Goal: Check status

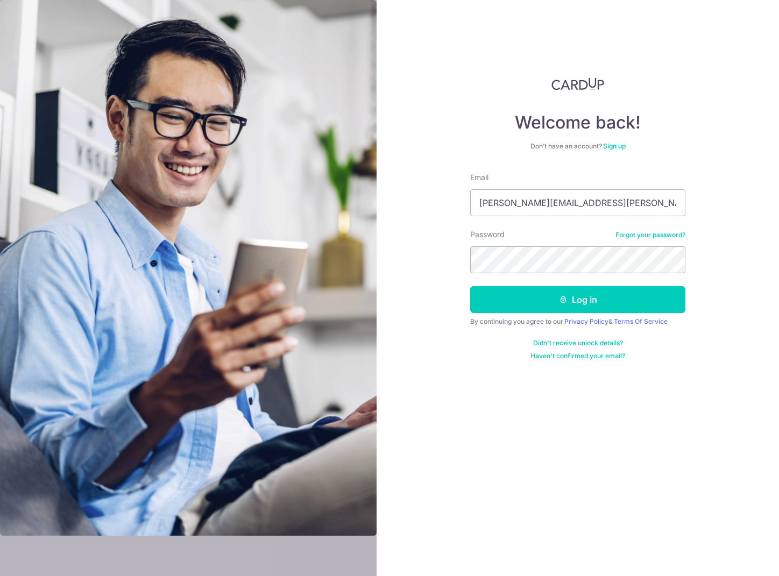
click at [576, 206] on input "leong.ying@hotmail.com" at bounding box center [577, 202] width 215 height 27
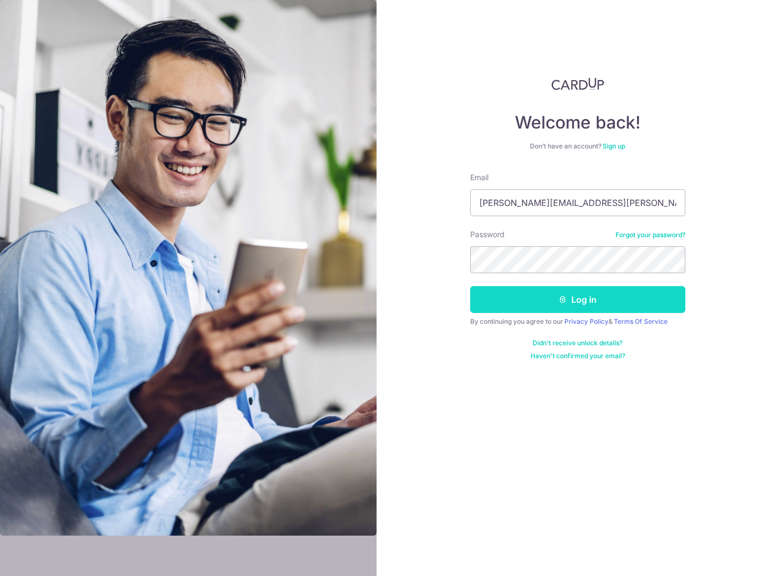
click at [505, 295] on button "Log in" at bounding box center [577, 299] width 215 height 27
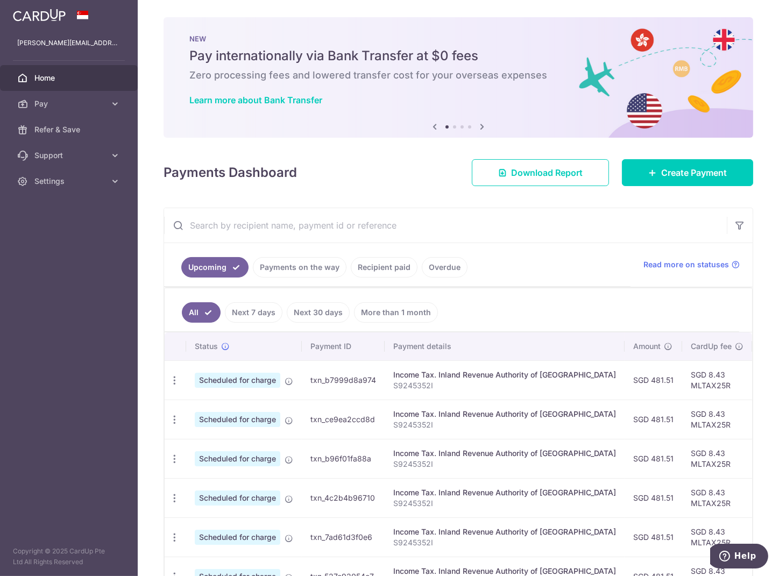
click at [307, 271] on link "Payments on the way" at bounding box center [300, 267] width 94 height 20
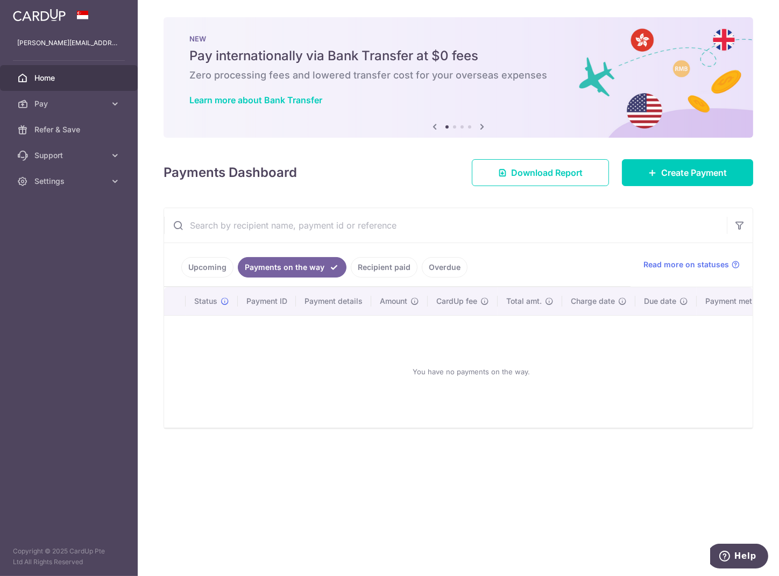
click at [379, 262] on link "Recipient paid" at bounding box center [384, 267] width 67 height 20
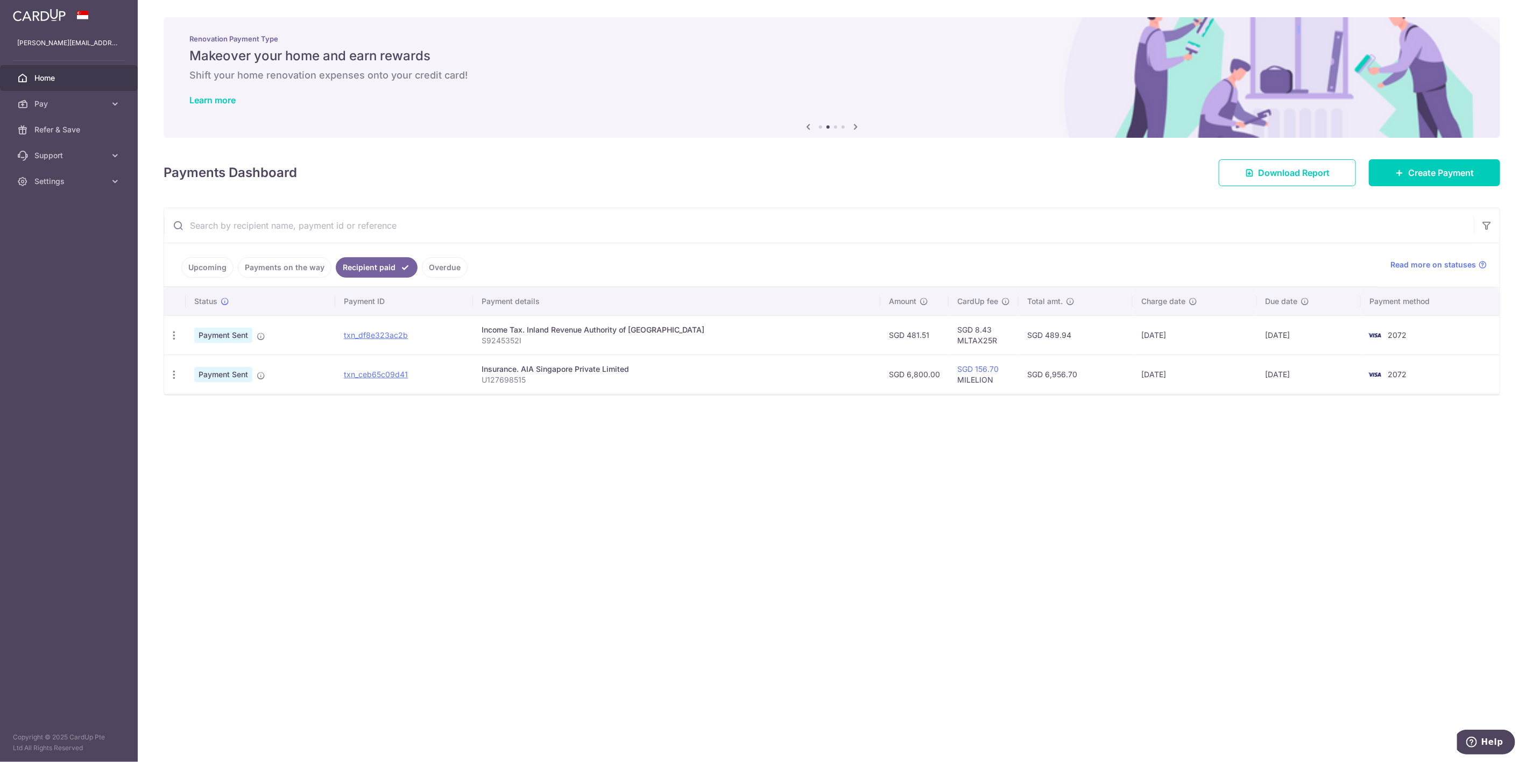
click at [738, 576] on div "× Pause Schedule Pause all future payments in this series Pause just this one p…" at bounding box center [832, 381] width 1388 height 762
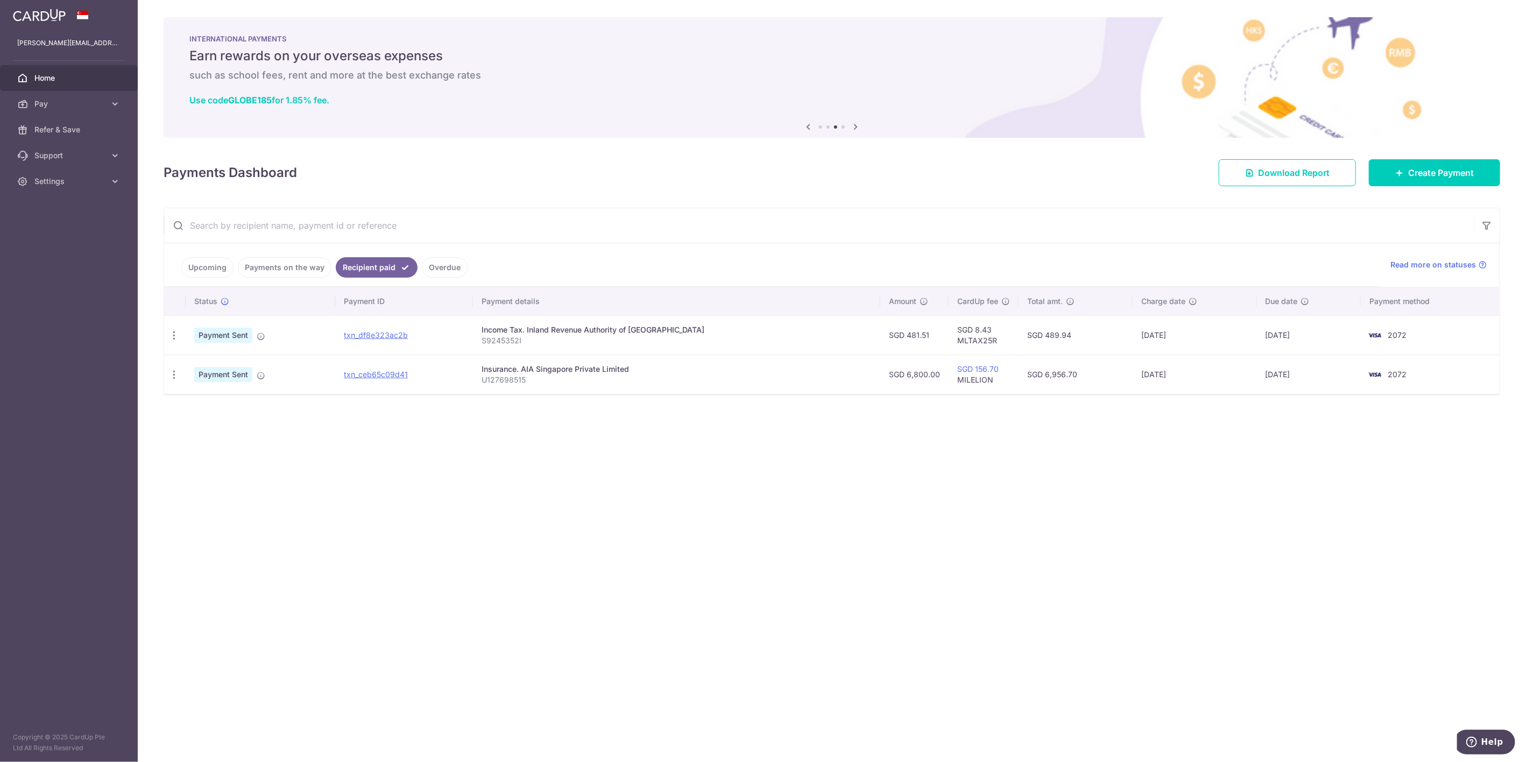
click at [202, 263] on link "Upcoming" at bounding box center [207, 267] width 52 height 20
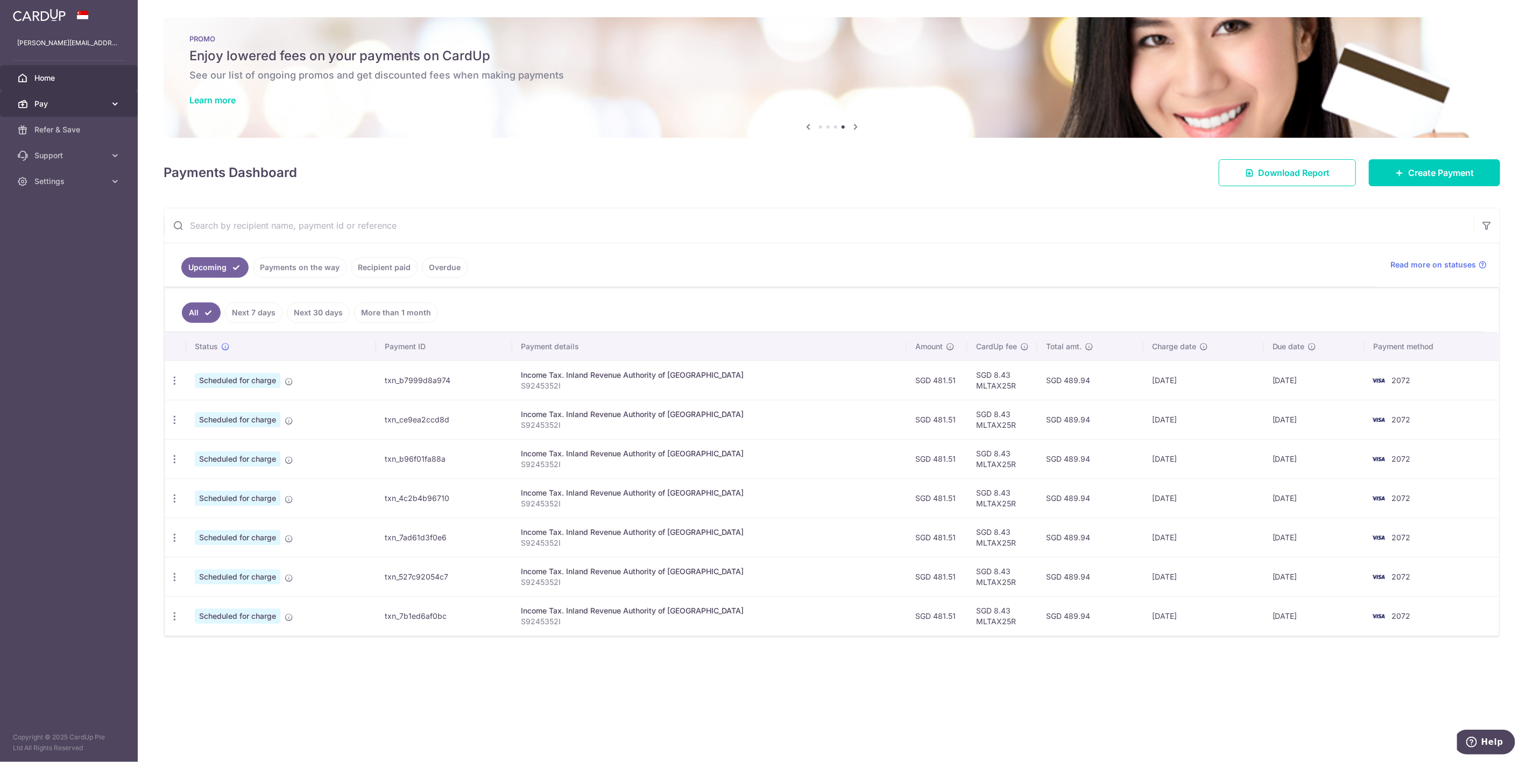
click at [62, 104] on span "Pay" at bounding box center [69, 103] width 71 height 11
click at [55, 128] on span "Payments" at bounding box center [69, 129] width 71 height 11
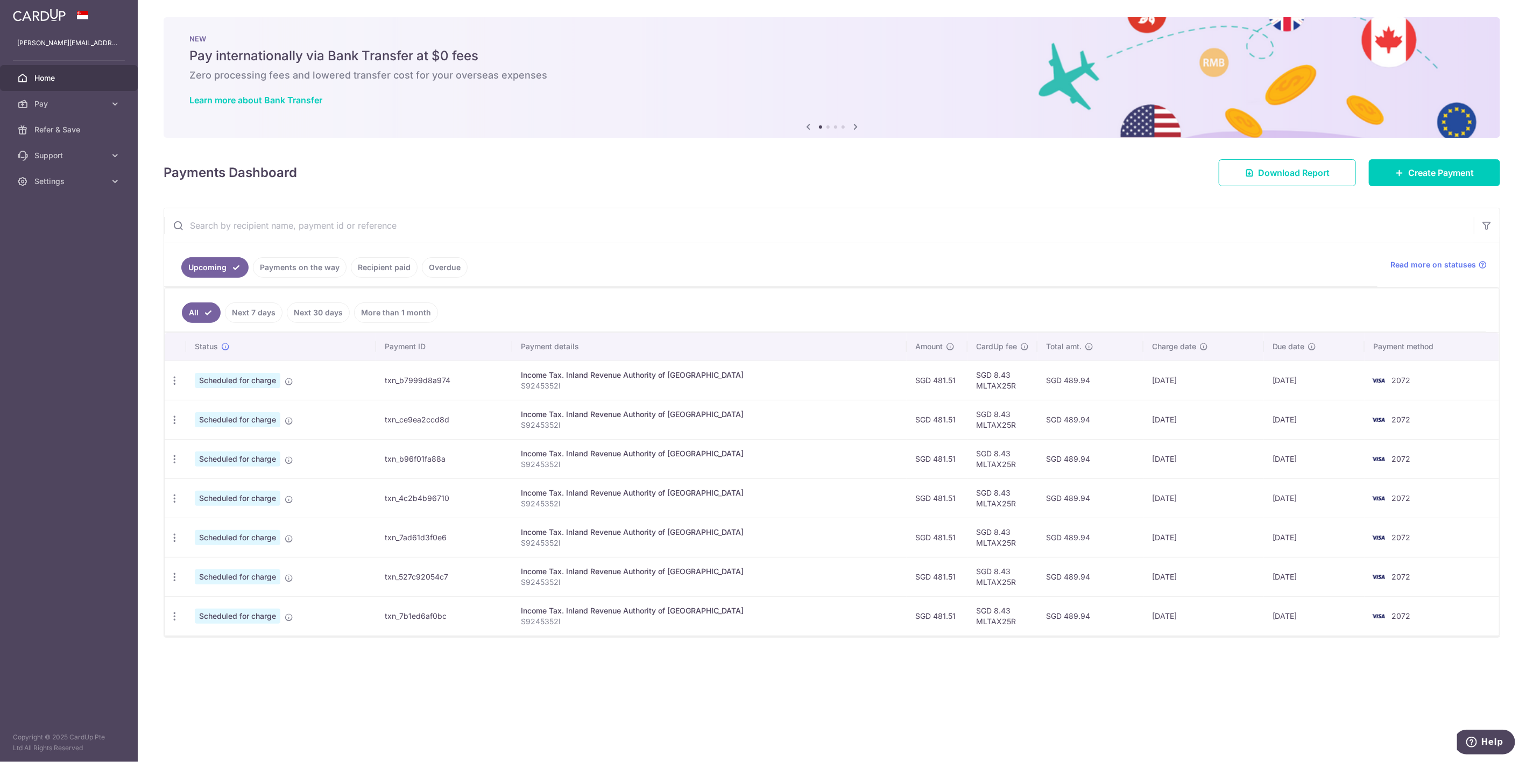
click at [281, 263] on link "Payments on the way" at bounding box center [300, 267] width 94 height 20
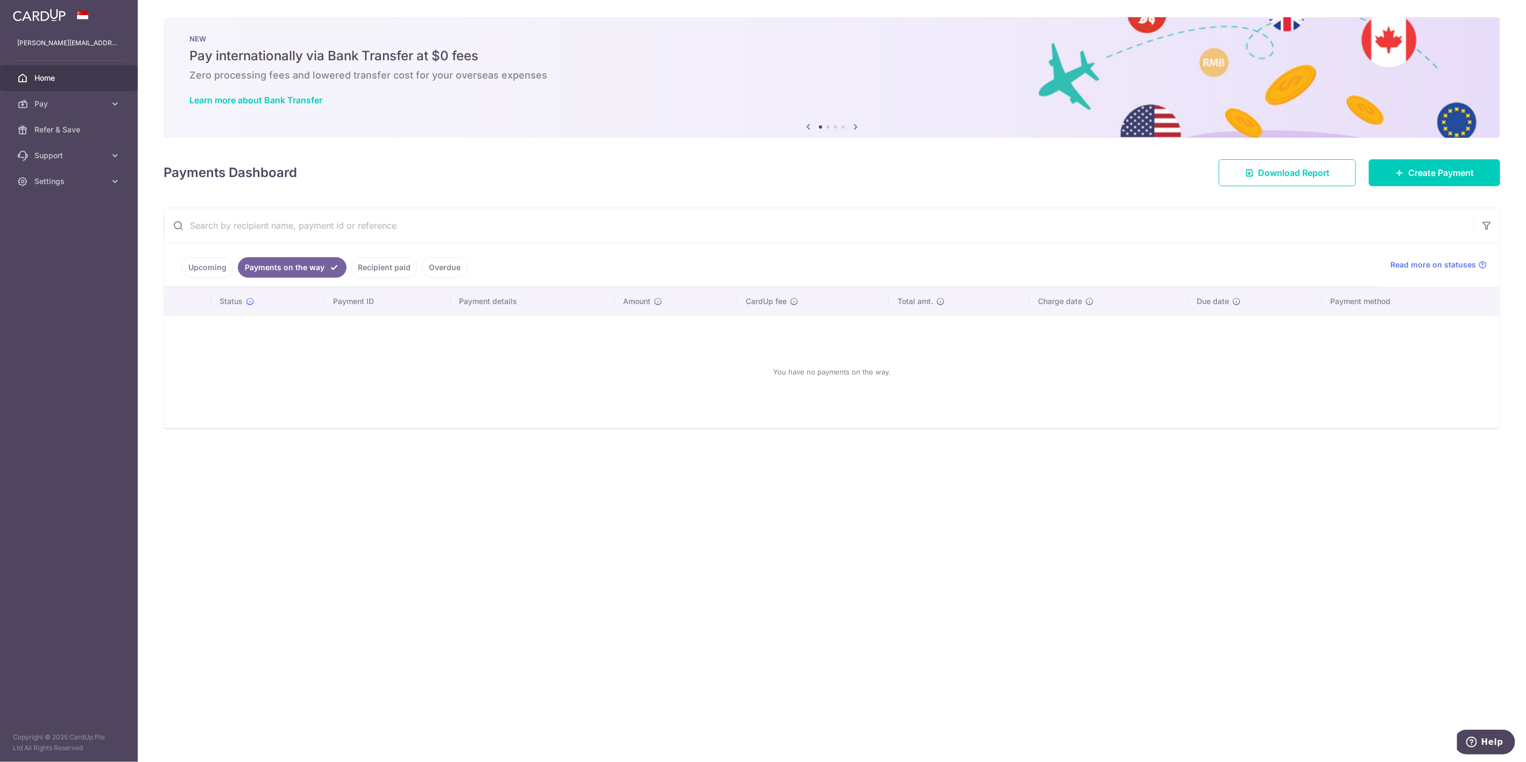
click at [643, 398] on div "You have no payments on the way." at bounding box center [832, 371] width 1310 height 95
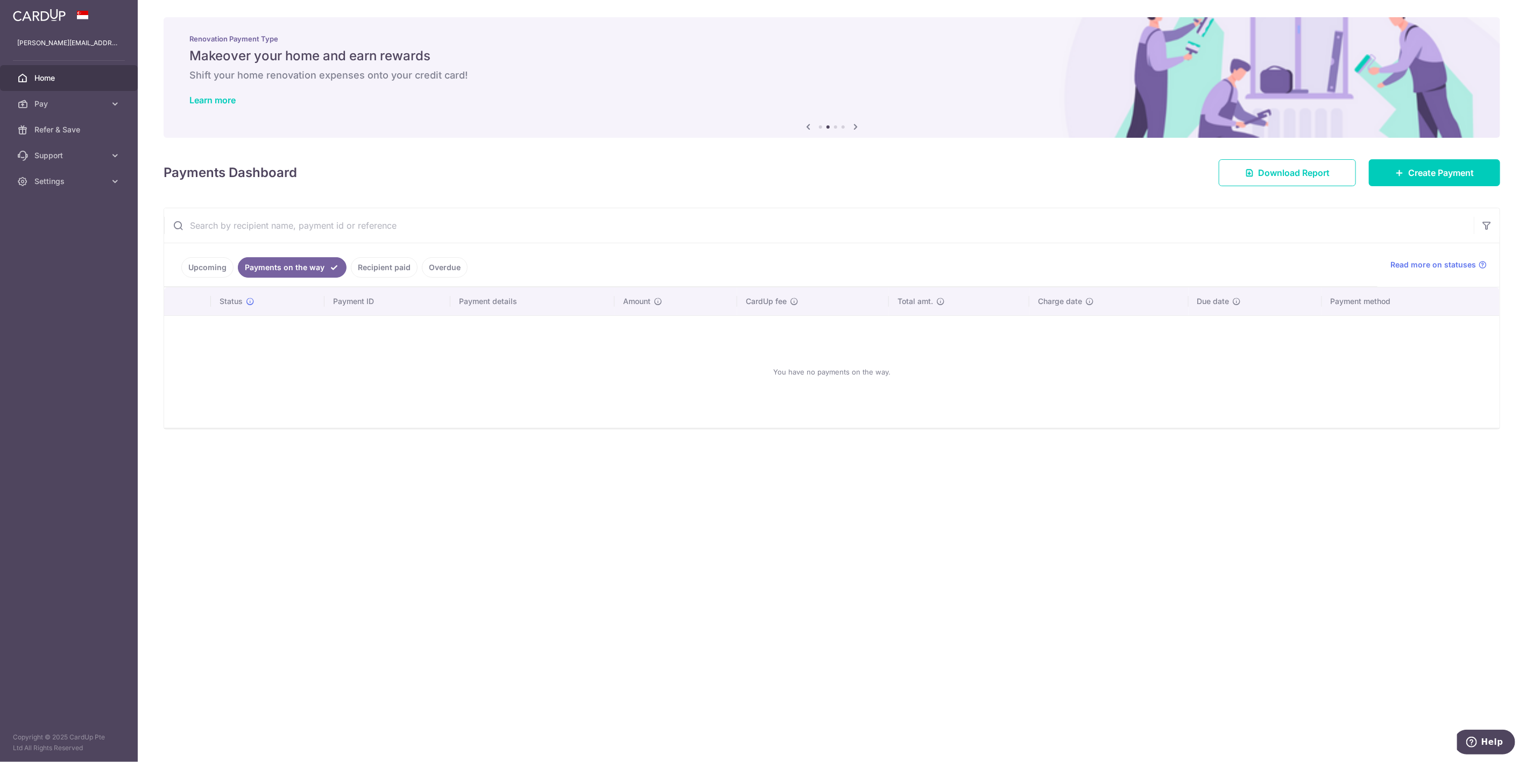
click at [200, 264] on link "Upcoming" at bounding box center [207, 267] width 52 height 20
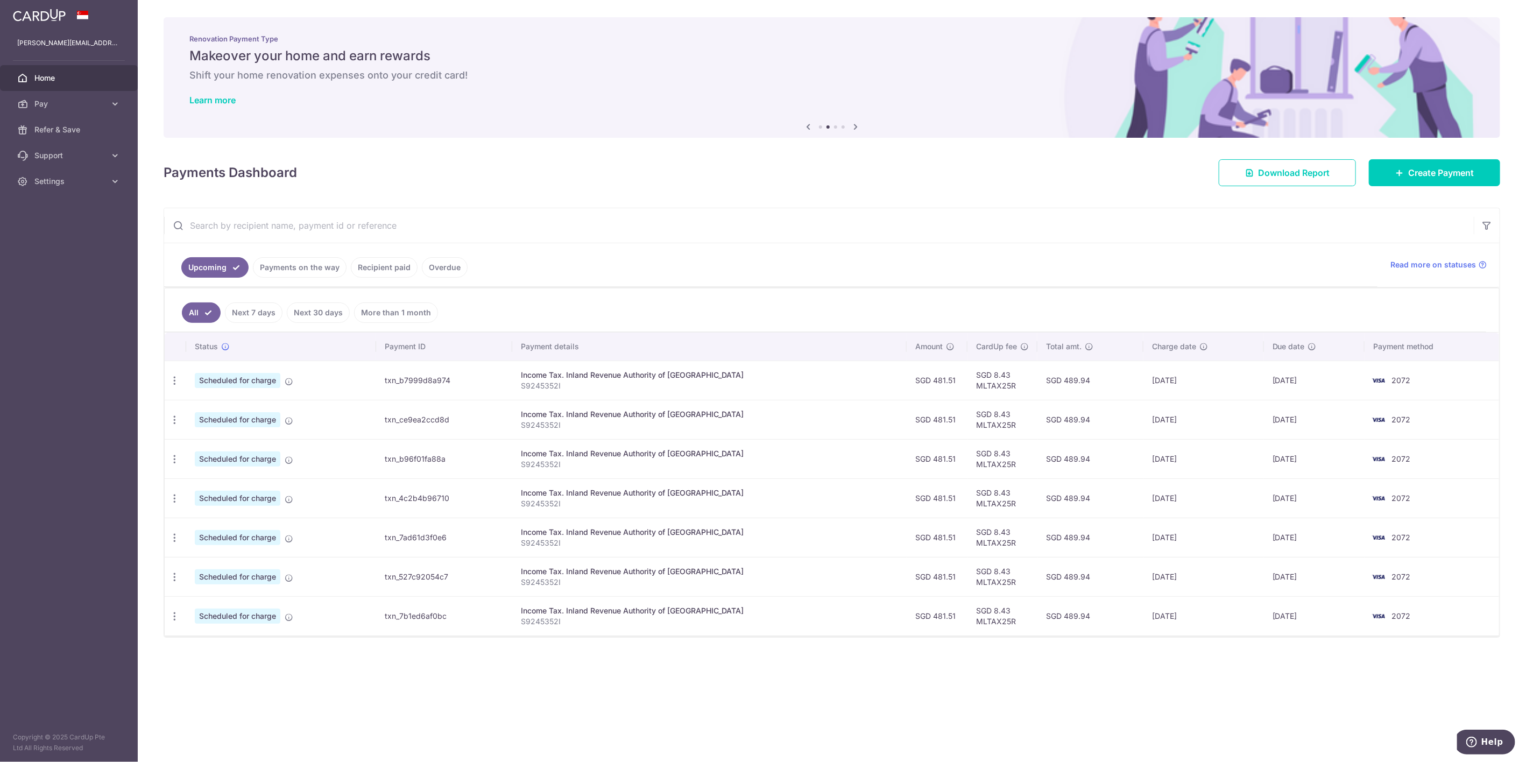
click at [310, 270] on link "Payments on the way" at bounding box center [300, 267] width 94 height 20
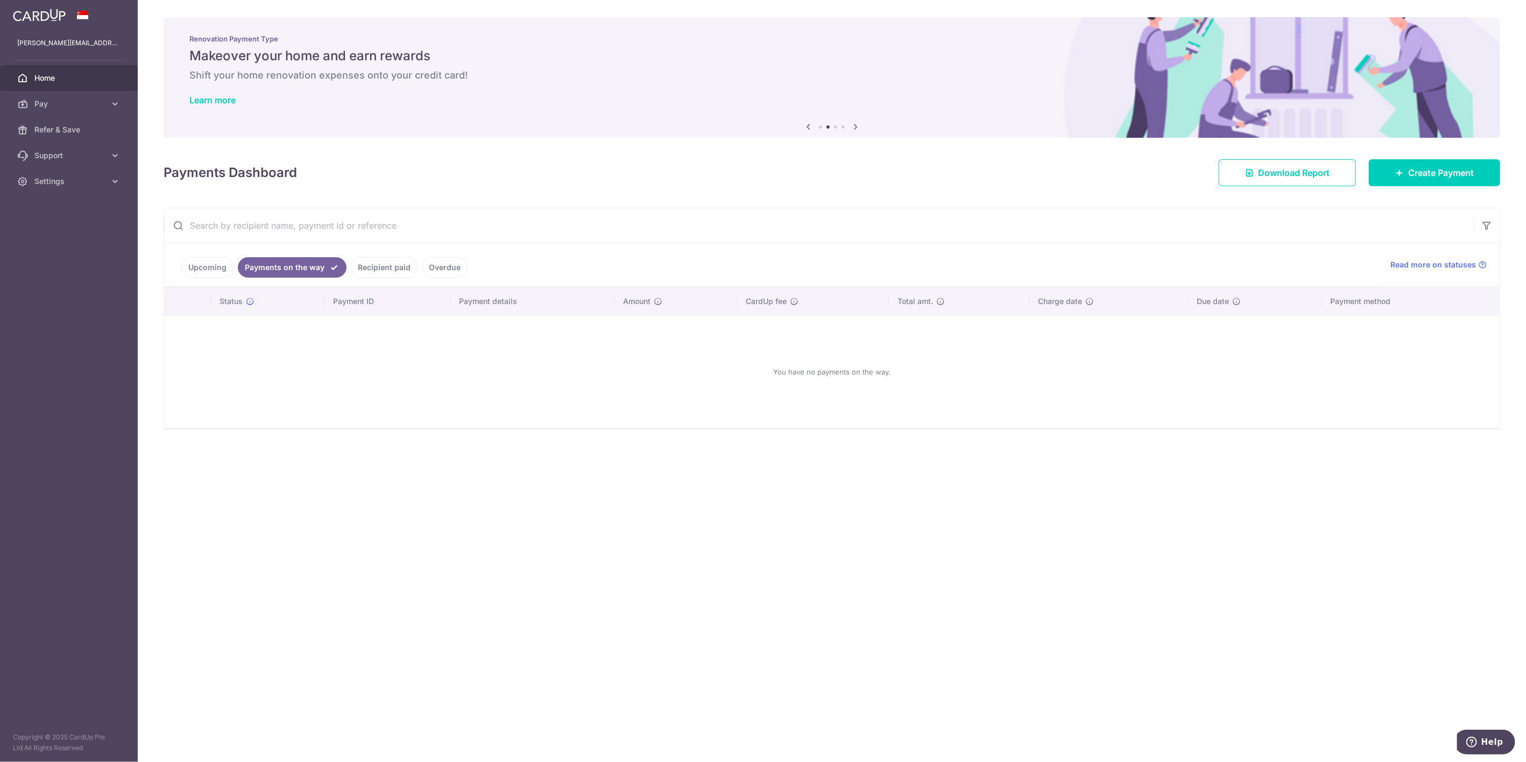
click at [375, 270] on link "Recipient paid" at bounding box center [384, 267] width 67 height 20
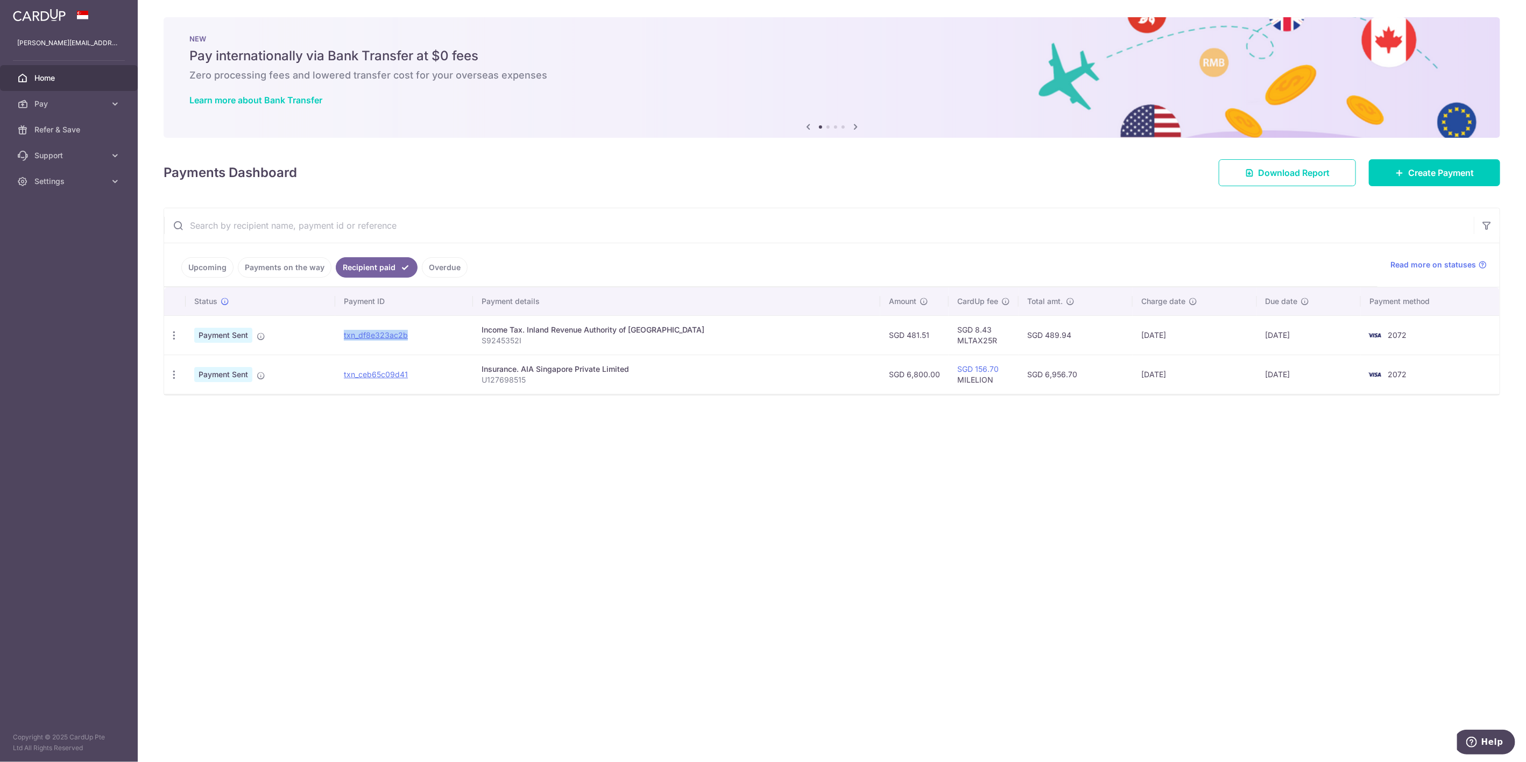
drag, startPoint x: 441, startPoint y: 338, endPoint x: 350, endPoint y: 333, distance: 91.1
click at [350, 333] on td "txn_df8e323ac2b" at bounding box center [404, 334] width 138 height 39
copy link "txn_df8e323ac2b"
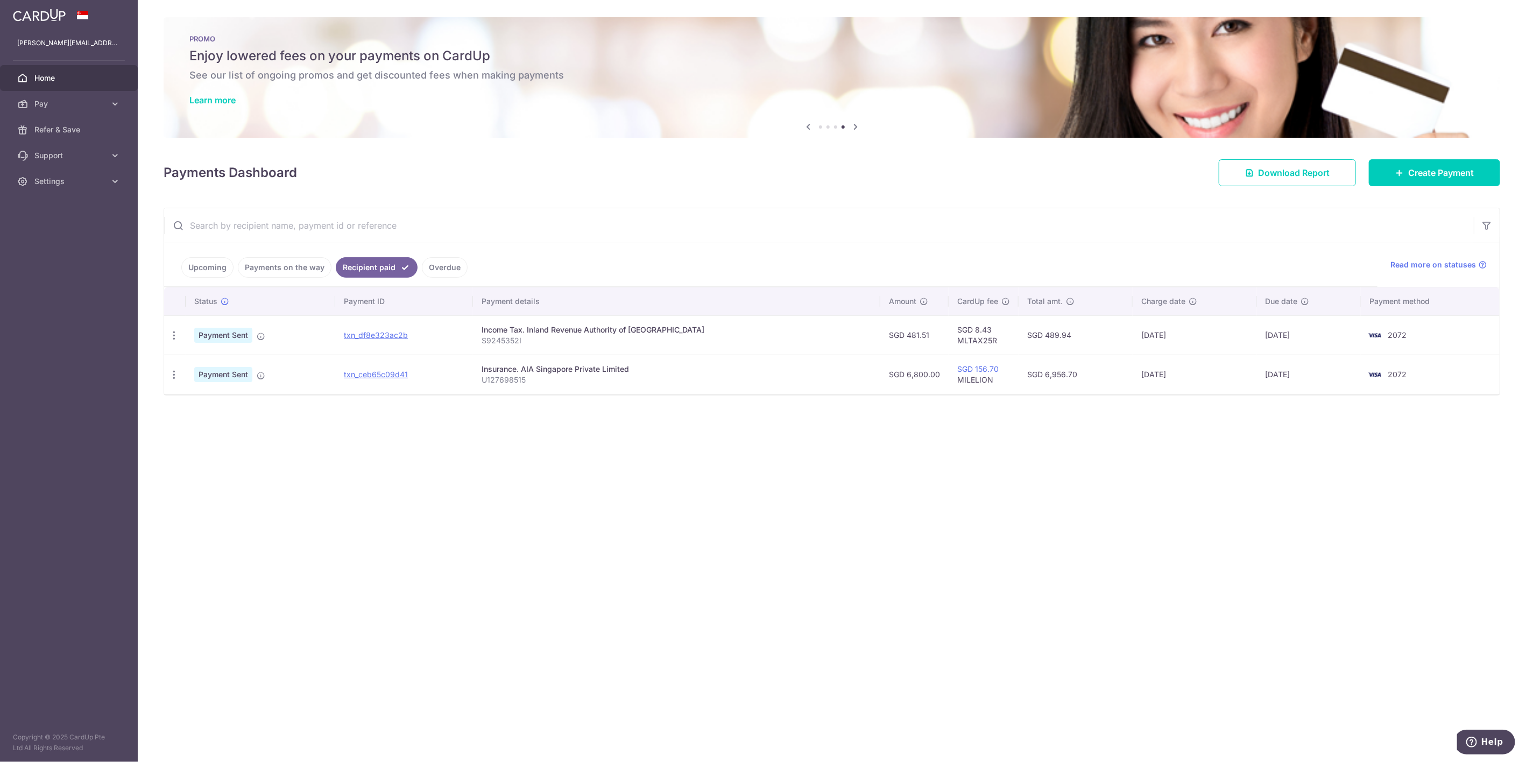
click at [197, 266] on link "Upcoming" at bounding box center [207, 267] width 52 height 20
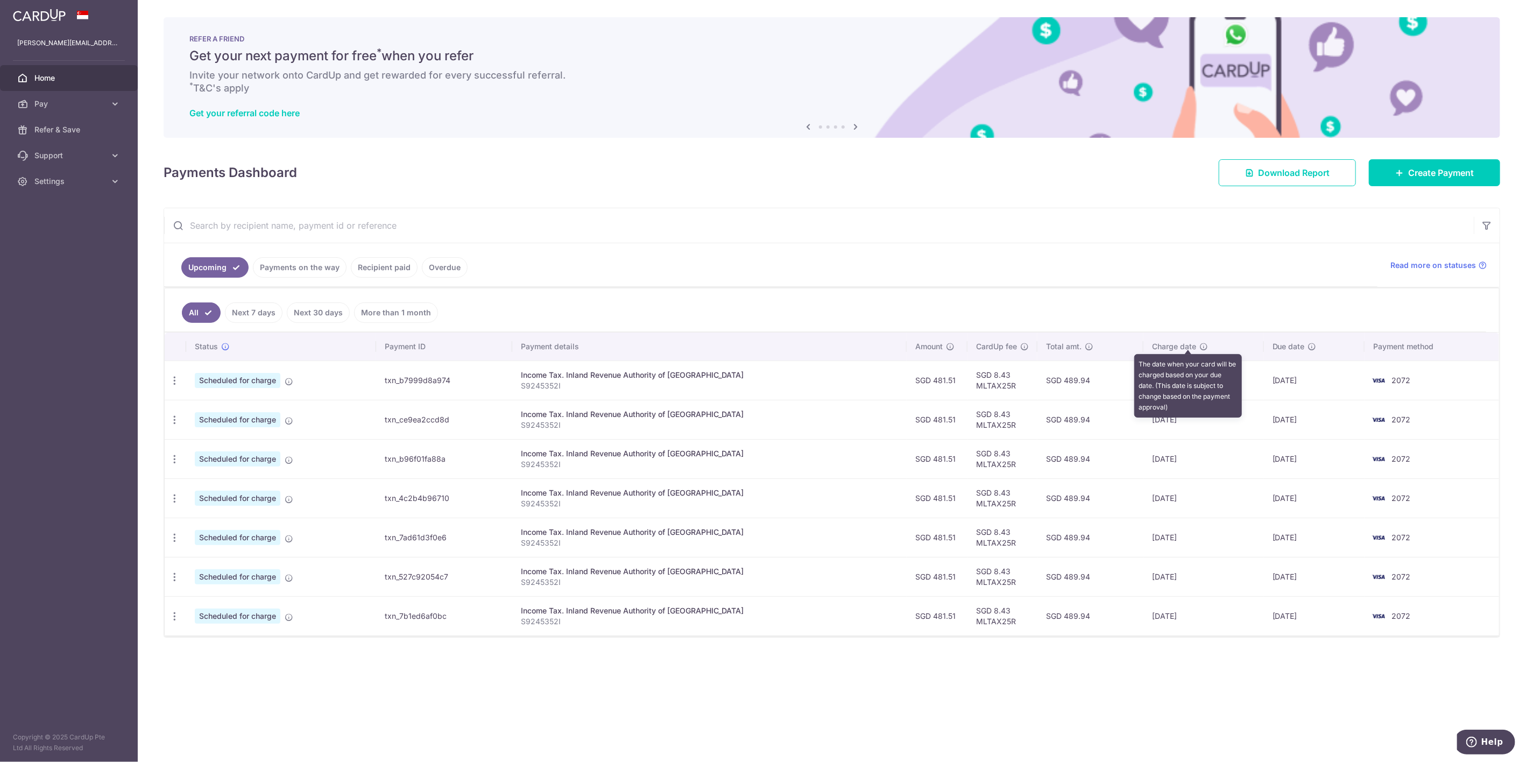
click at [1199, 342] on icon at bounding box center [1203, 346] width 9 height 9
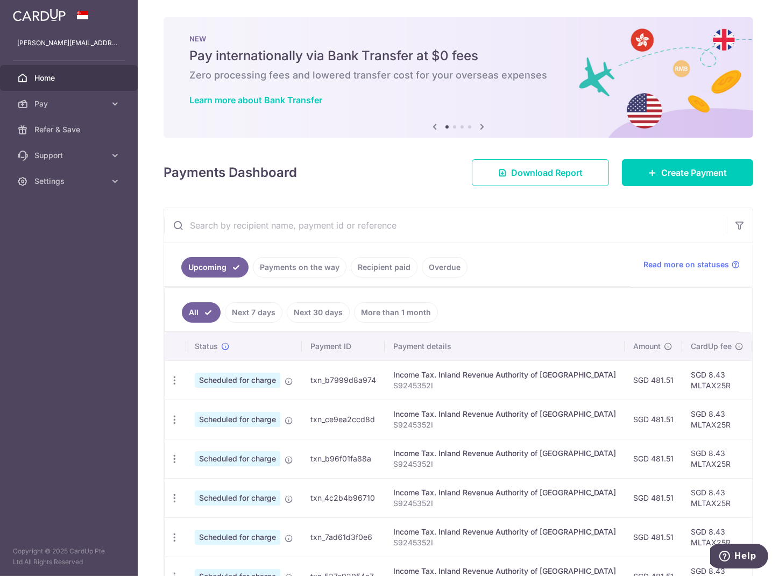
click at [304, 265] on link "Payments on the way" at bounding box center [300, 267] width 94 height 20
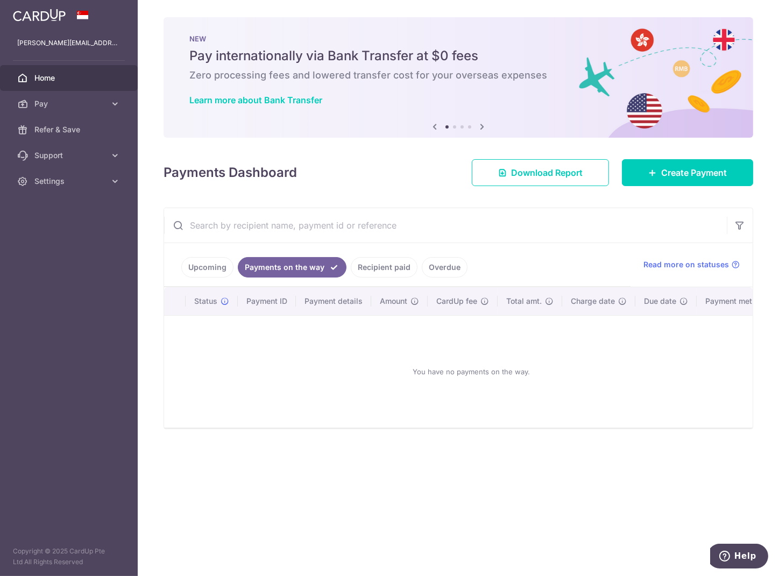
click at [375, 266] on link "Recipient paid" at bounding box center [384, 267] width 67 height 20
